Goal: Information Seeking & Learning: Learn about a topic

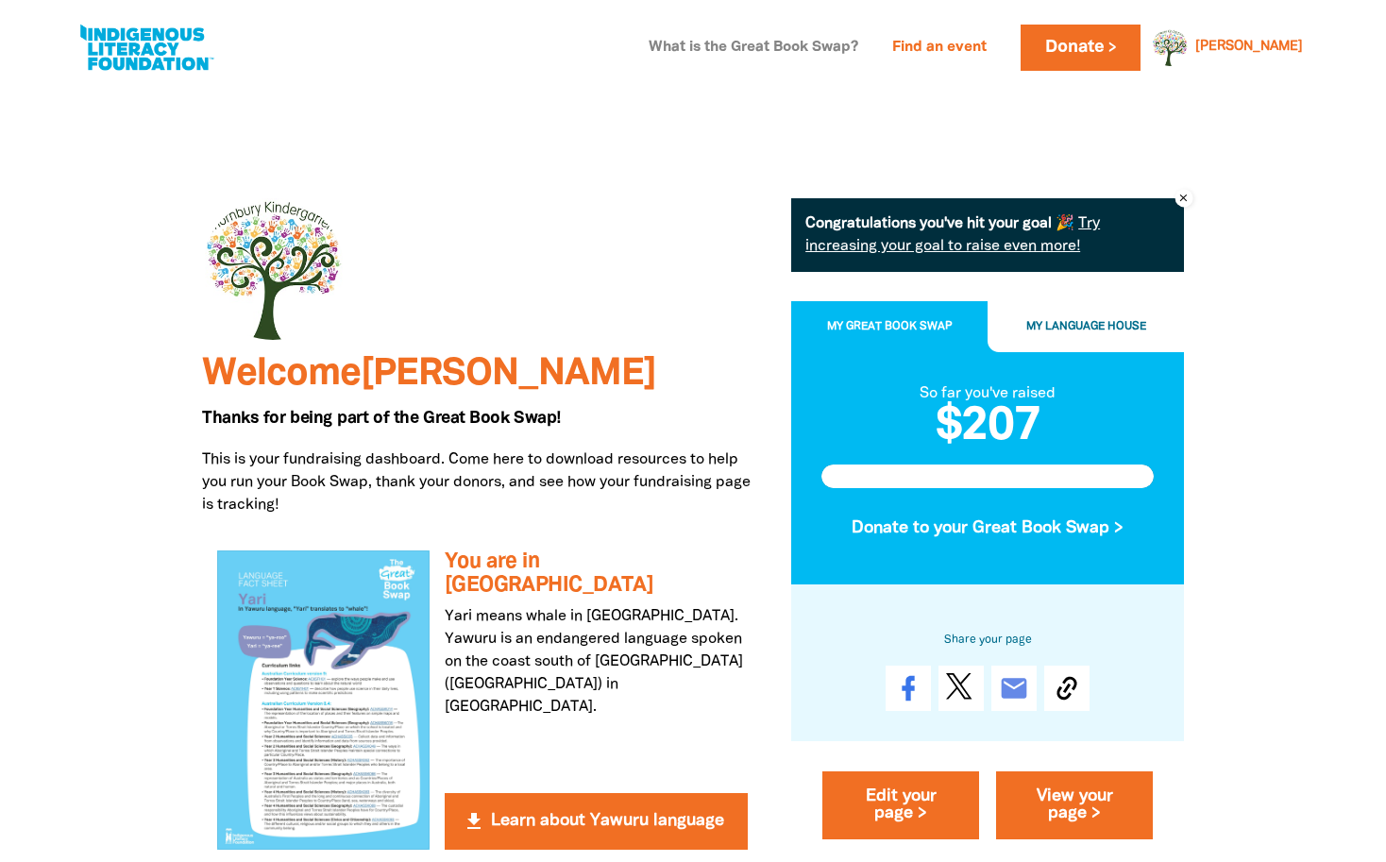
click at [870, 43] on link "What is the Great Book Swap?" at bounding box center [753, 48] width 232 height 30
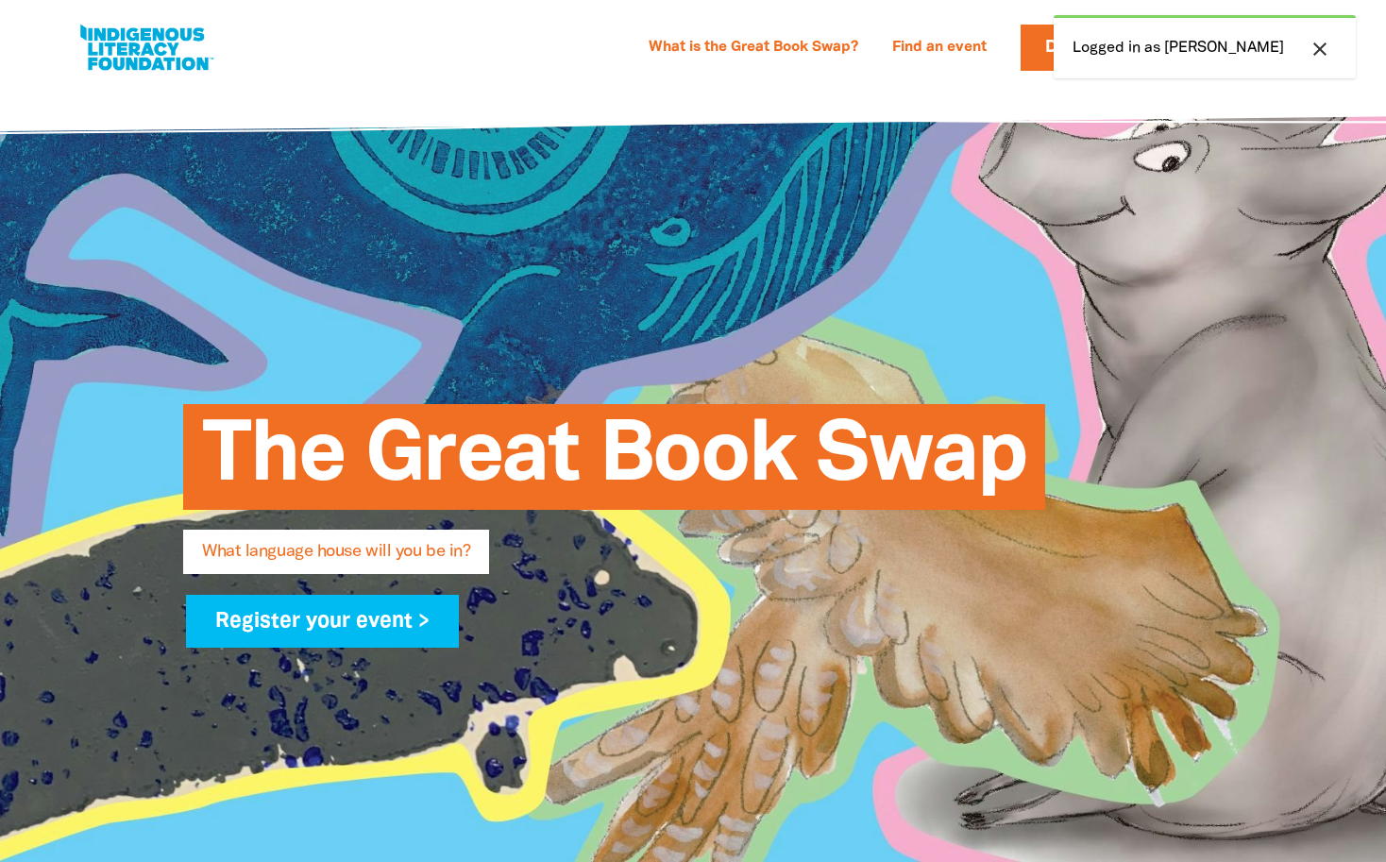
select select "early-learning"
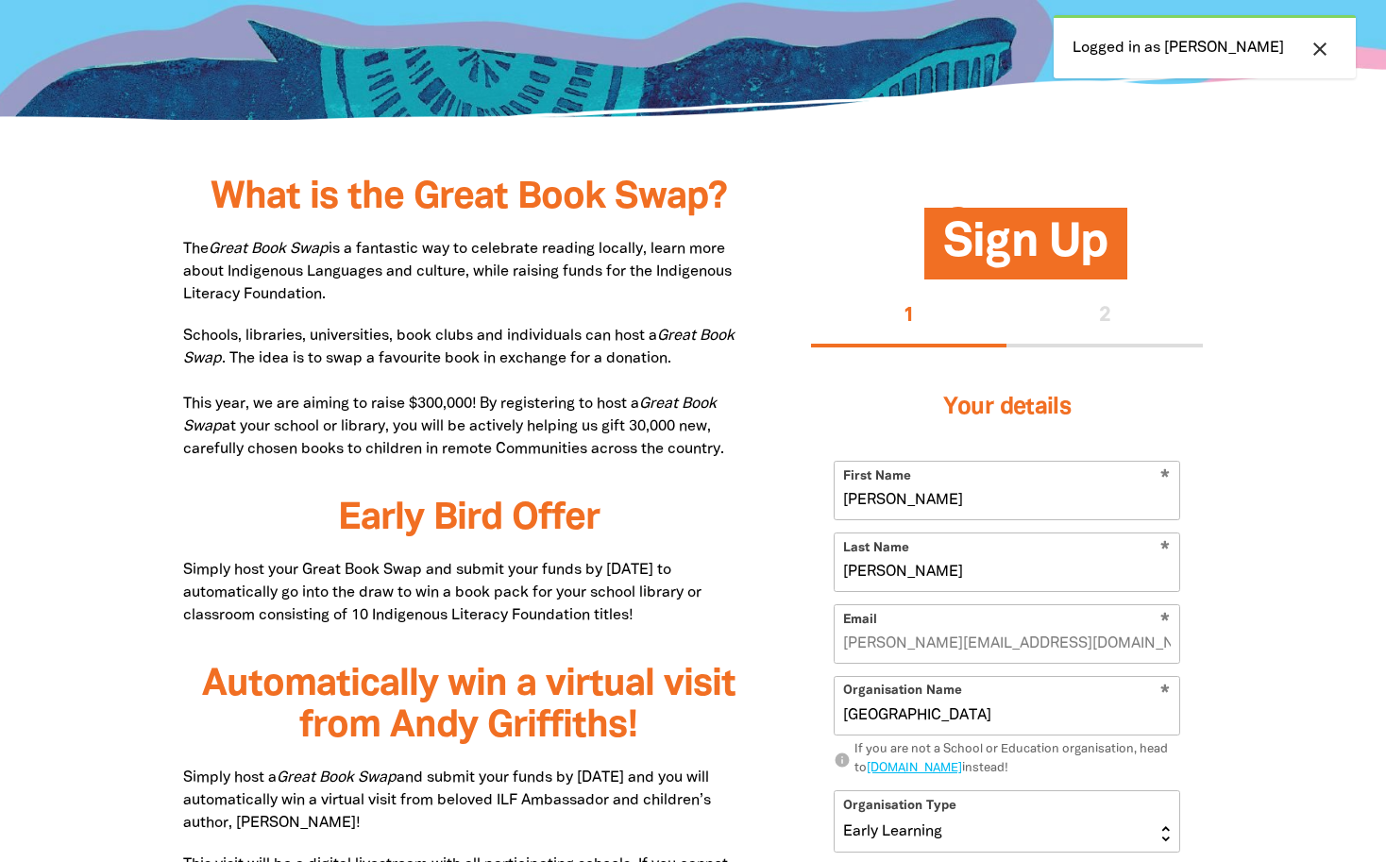
scroll to position [816, 0]
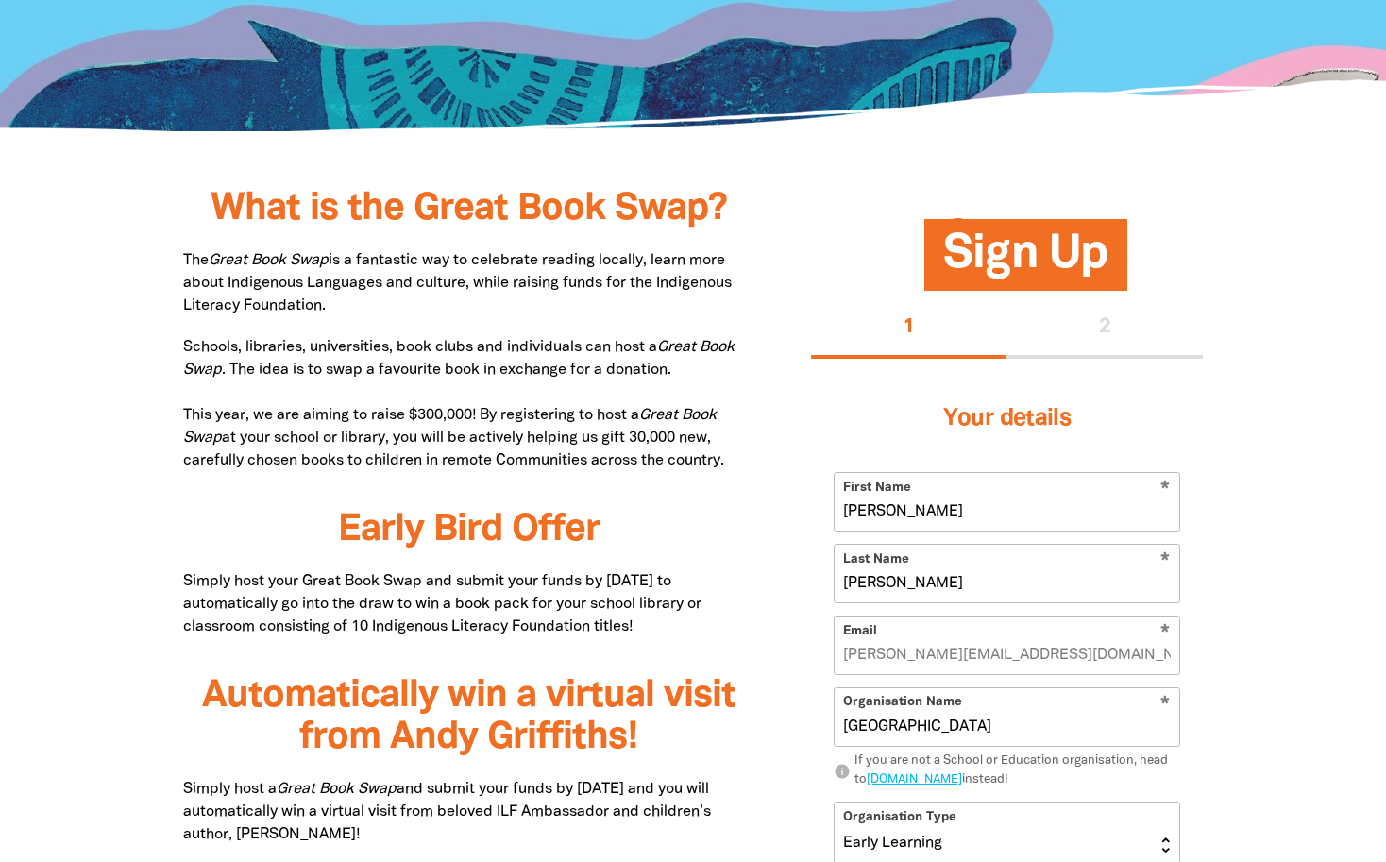
drag, startPoint x: 743, startPoint y: 457, endPoint x: 169, endPoint y: 416, distance: 575.4
copy p "This year, we are aiming to raise $300,000! By registering to host a Great Book…"
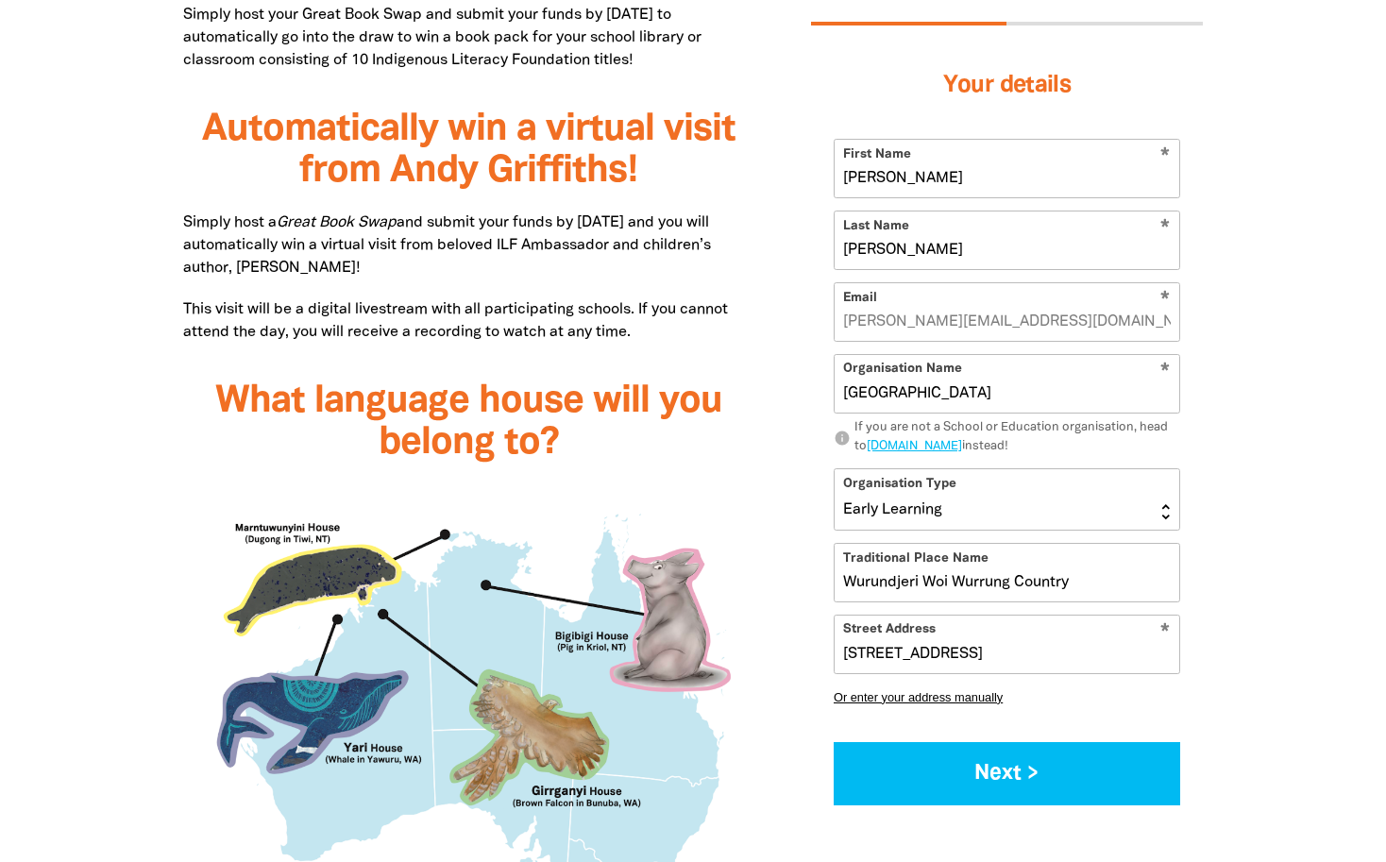
scroll to position [1477, 0]
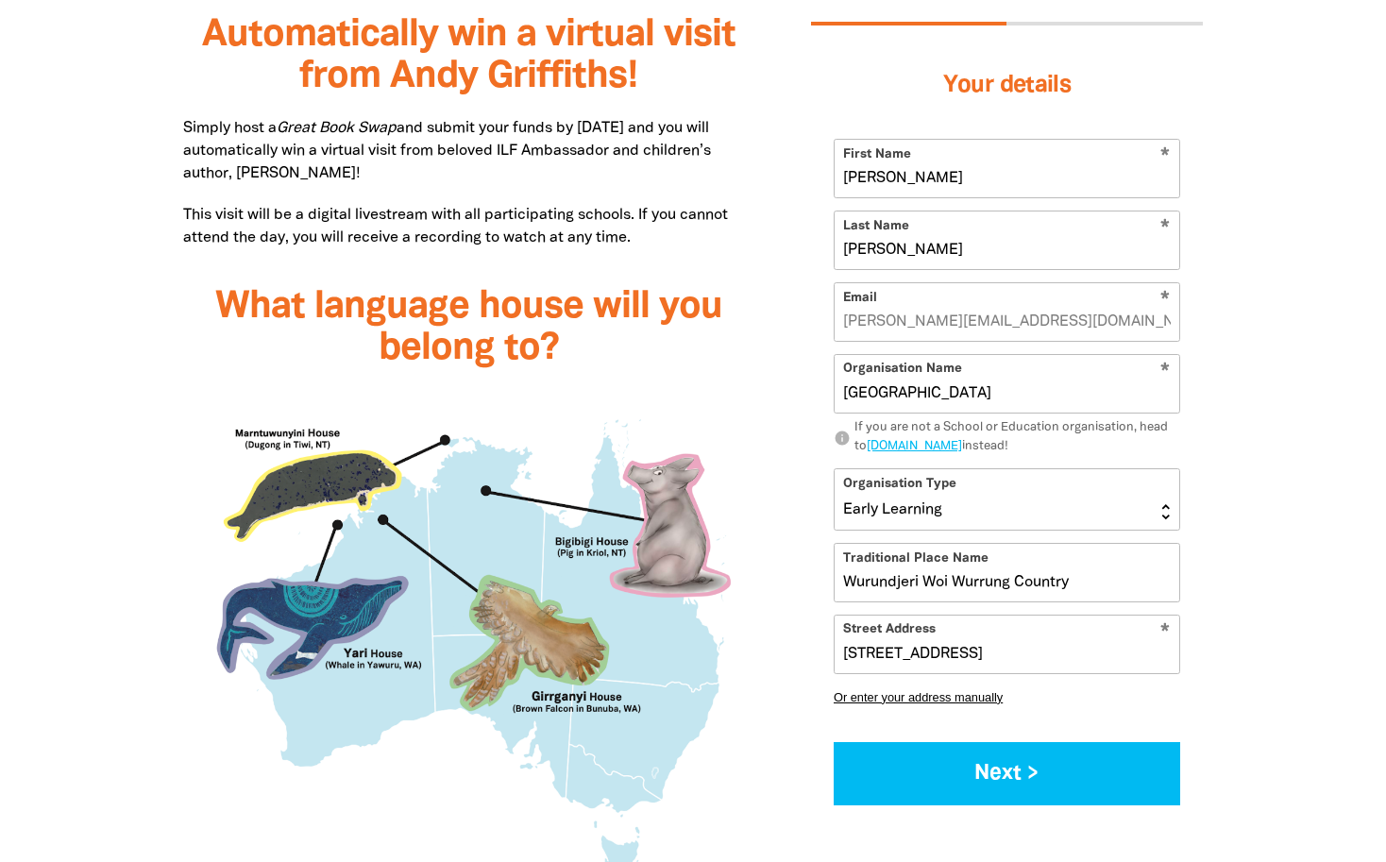
click at [1337, 526] on div at bounding box center [693, 574] width 1386 height 2055
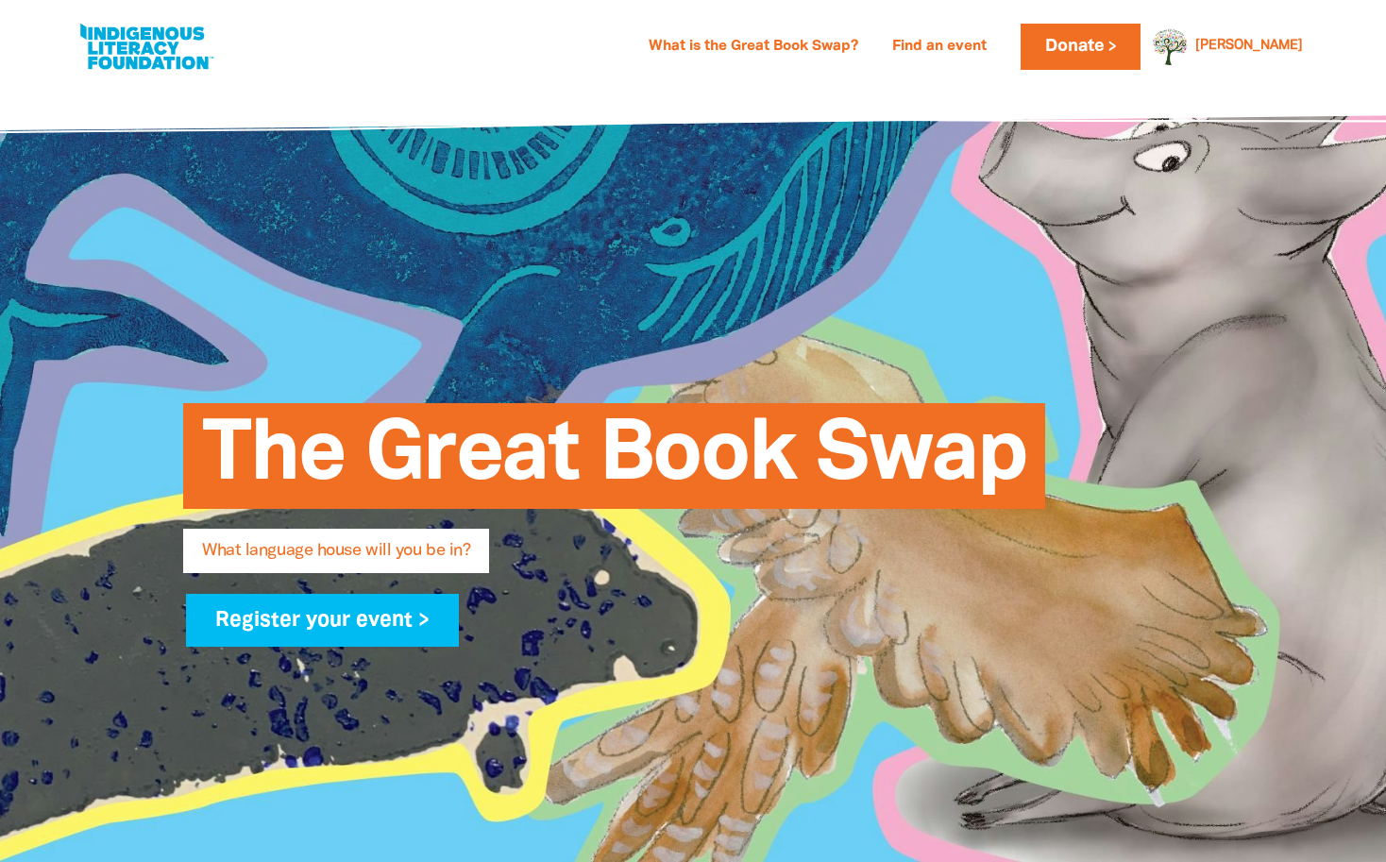
scroll to position [0, 0]
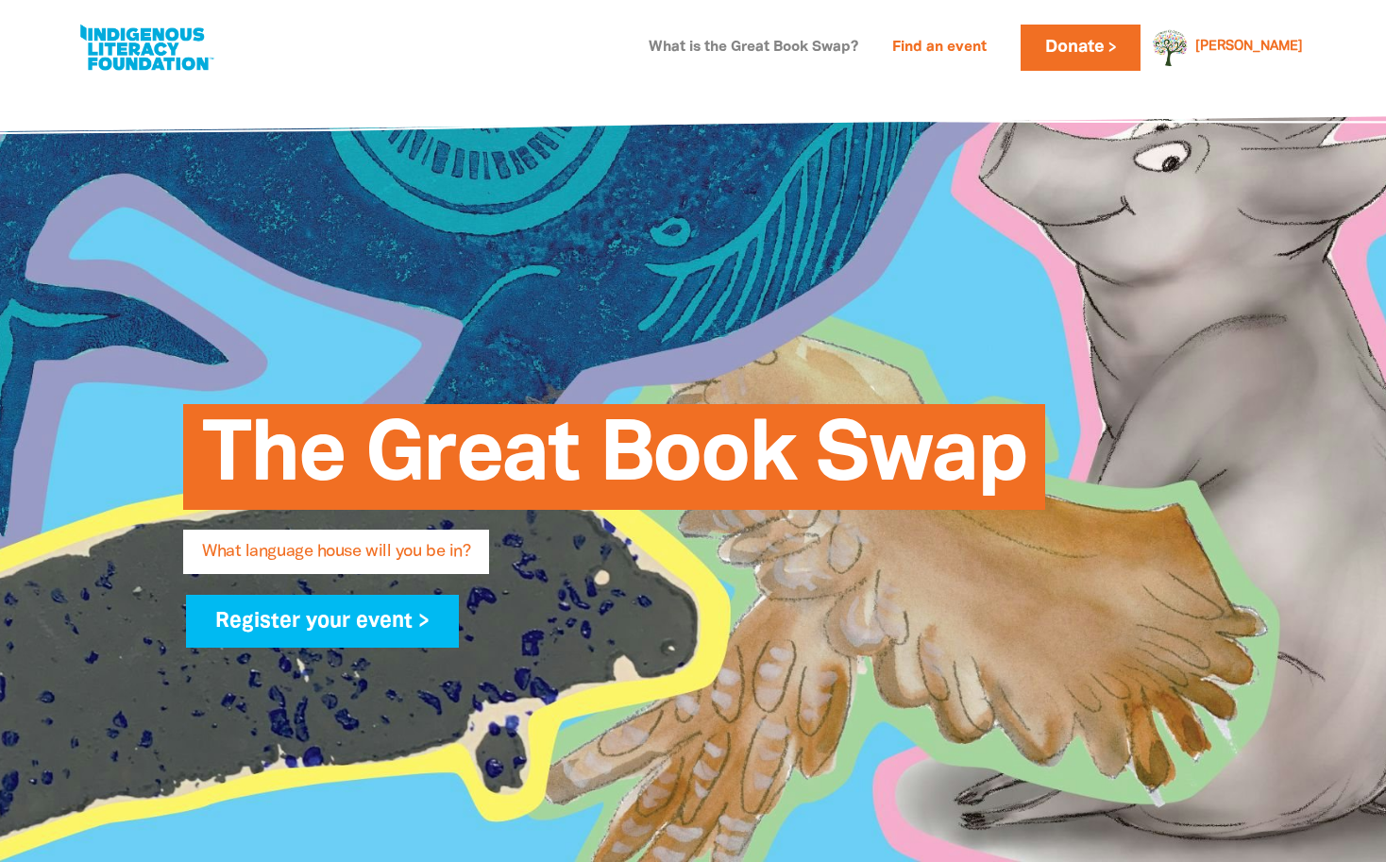
click at [849, 47] on link "What is the Great Book Swap?" at bounding box center [753, 48] width 232 height 30
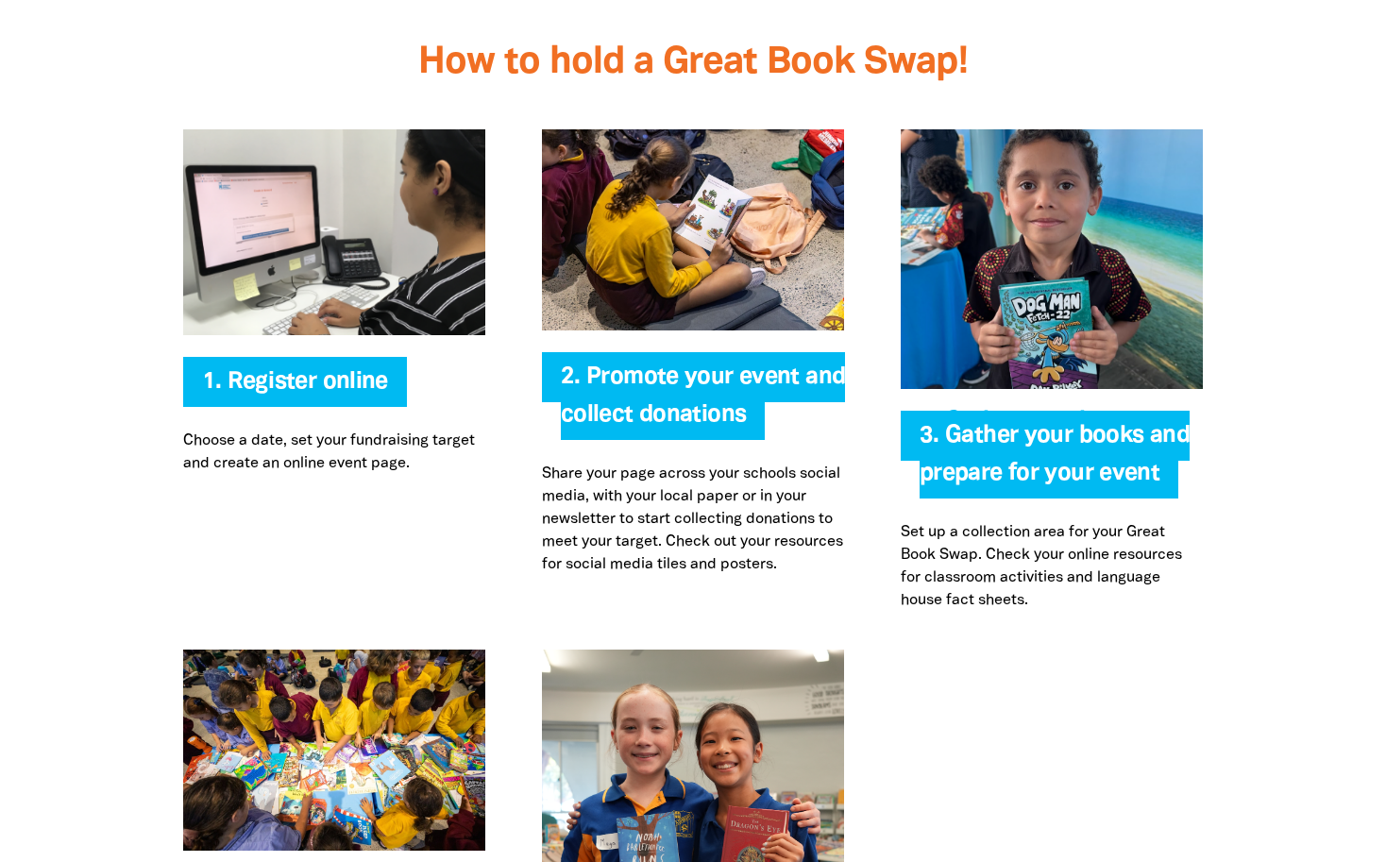
scroll to position [4026, 0]
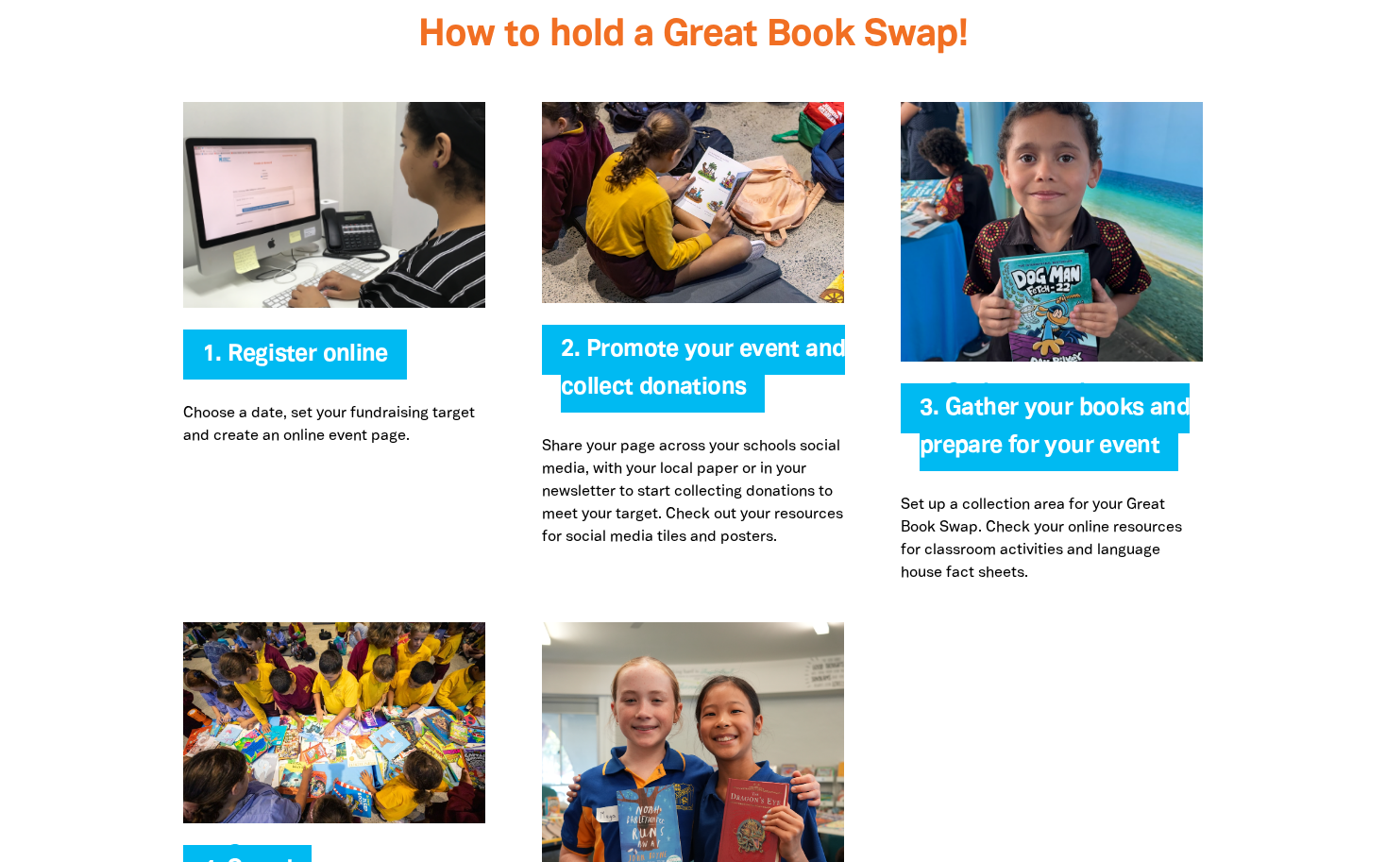
click at [672, 531] on p "Share your page across your schools social media, with your local paper or in y…" at bounding box center [693, 491] width 302 height 113
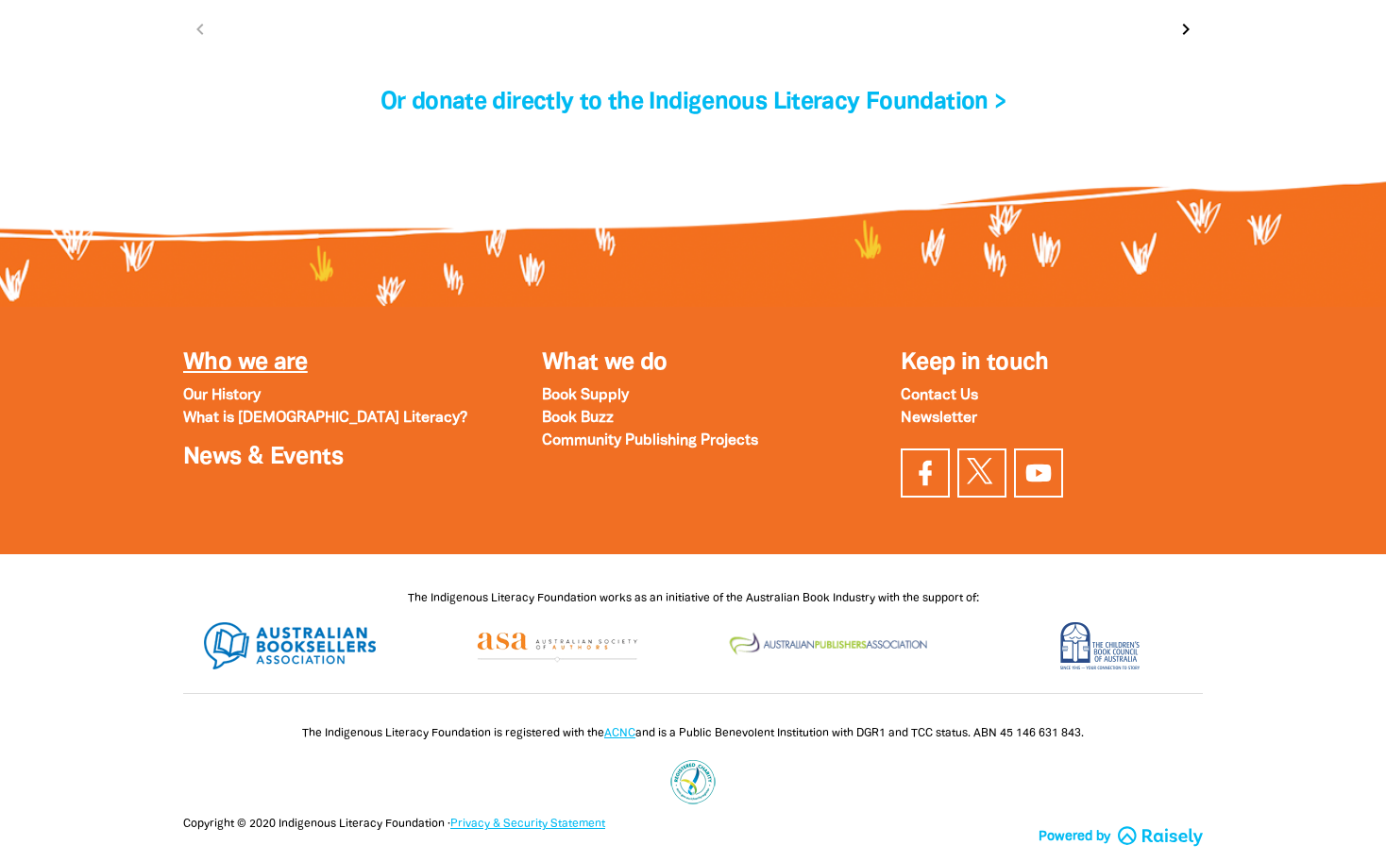
scroll to position [6480, 0]
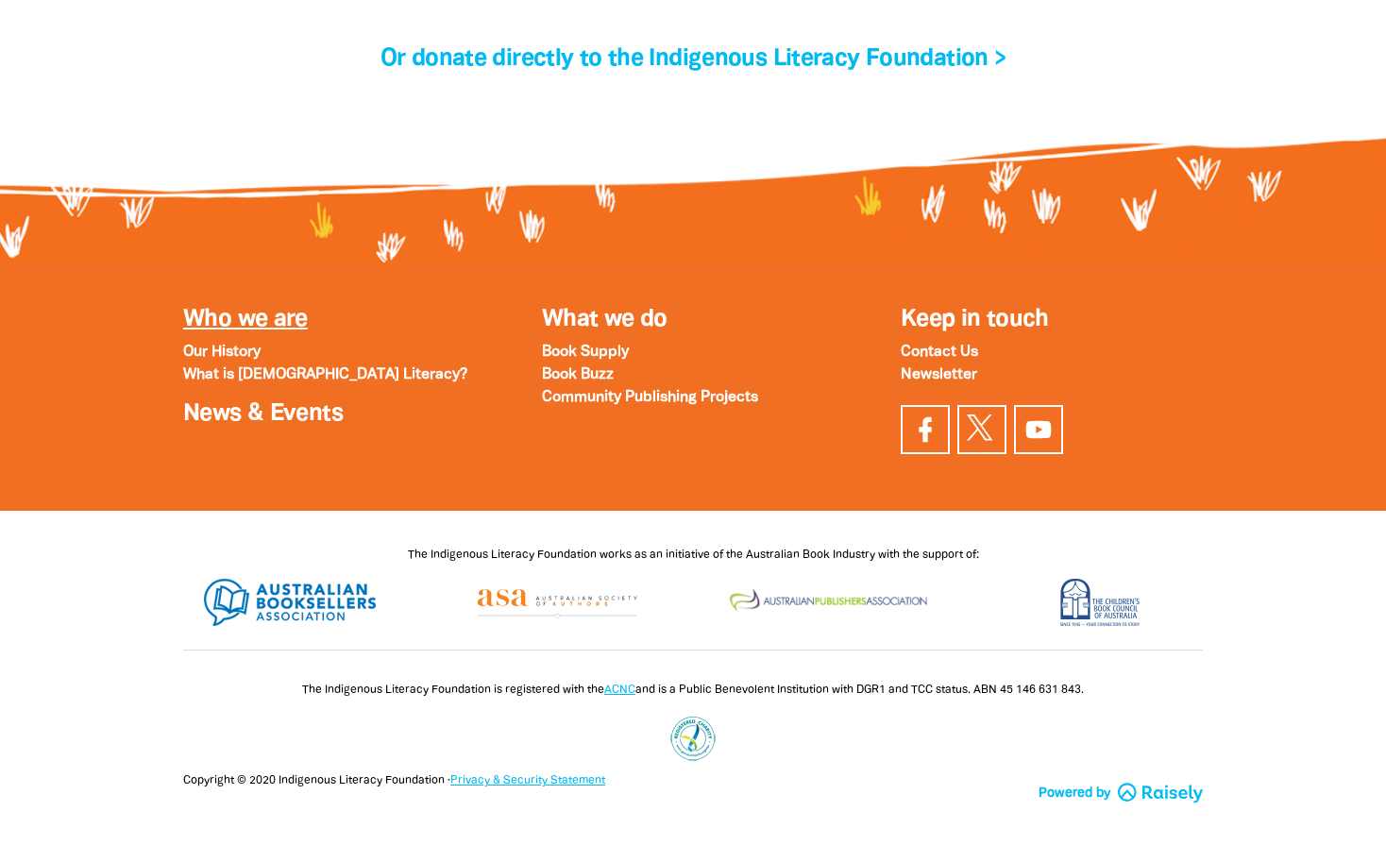
click at [272, 330] on link "Who we are" at bounding box center [245, 320] width 125 height 22
